Goal: Check status

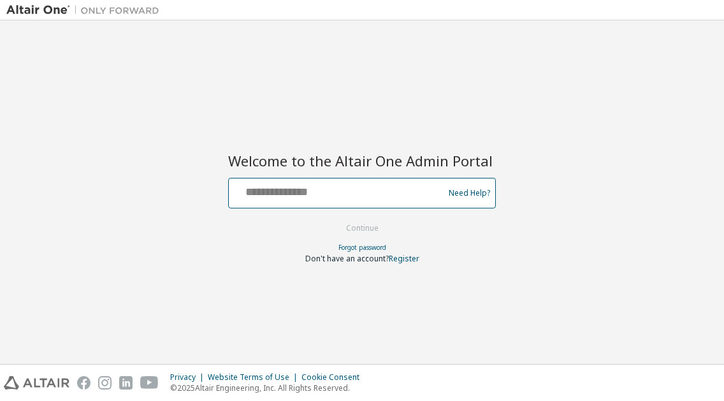
click at [283, 187] on input "text" at bounding box center [338, 190] width 208 height 18
type input "**********"
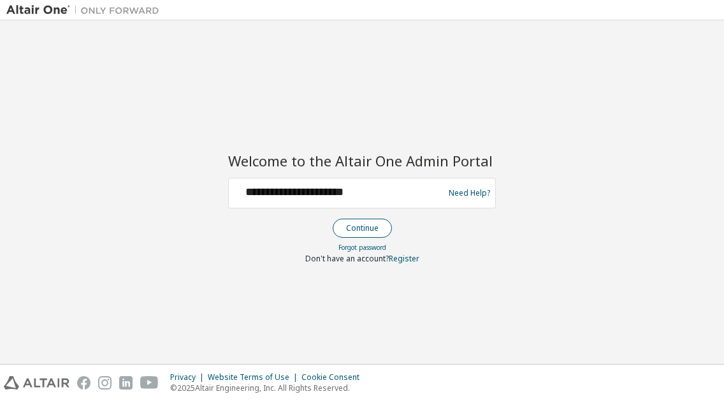
click at [366, 224] on button "Continue" at bounding box center [362, 228] width 59 height 19
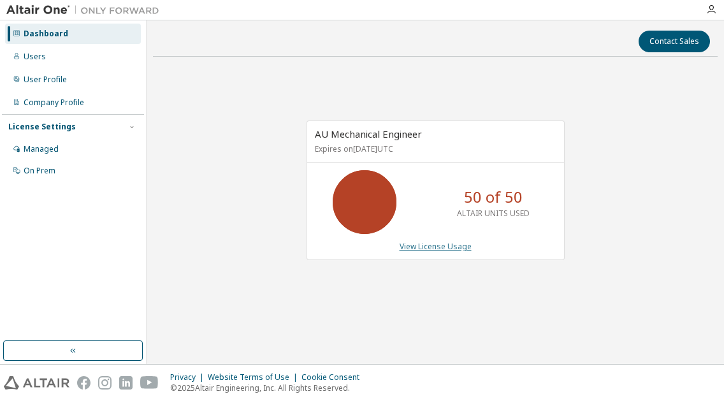
click at [463, 248] on link "View License Usage" at bounding box center [436, 246] width 72 height 11
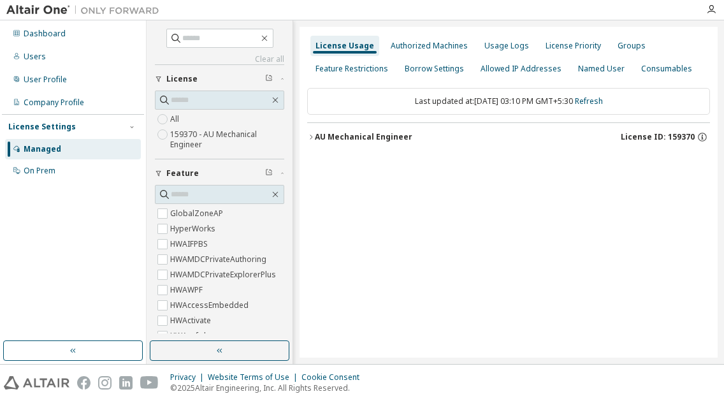
click at [307, 134] on div "License Usage Authorized Machines Usage Logs License Priority Groups Feature Re…" at bounding box center [509, 192] width 418 height 331
click at [312, 135] on icon "button" at bounding box center [311, 137] width 8 height 8
